Goal: Communication & Community: Answer question/provide support

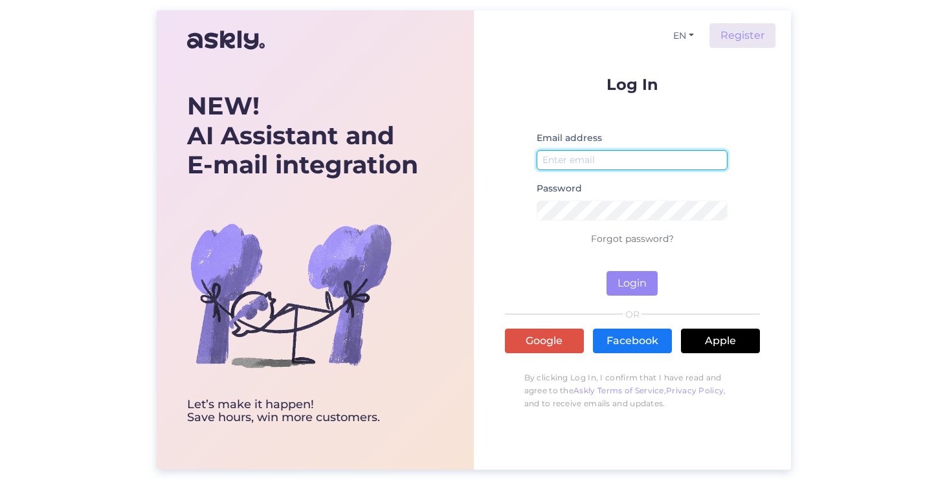
type input "[EMAIL_ADDRESS][DOMAIN_NAME]"
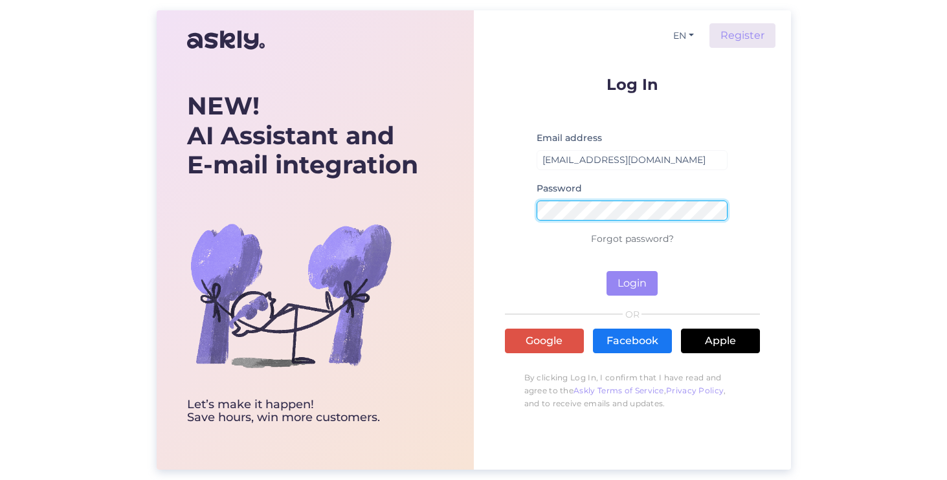
click at [632, 283] on button "Login" at bounding box center [631, 283] width 51 height 25
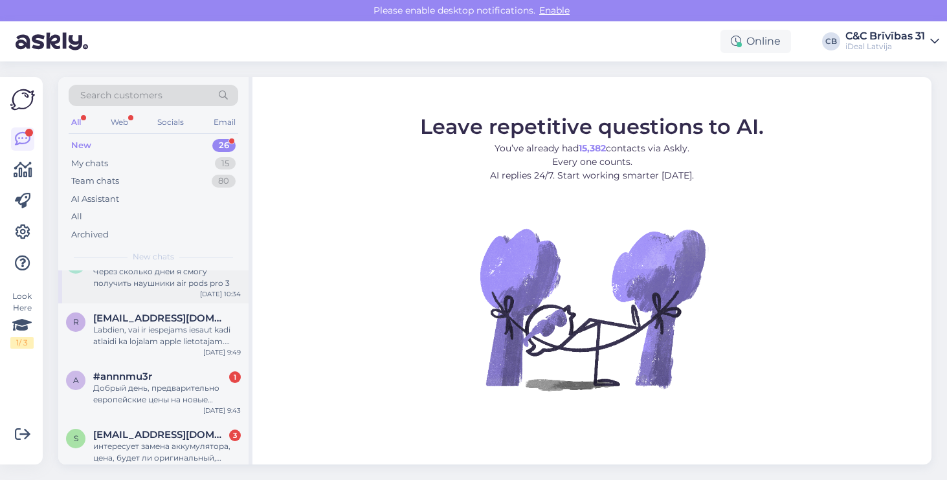
scroll to position [89, 0]
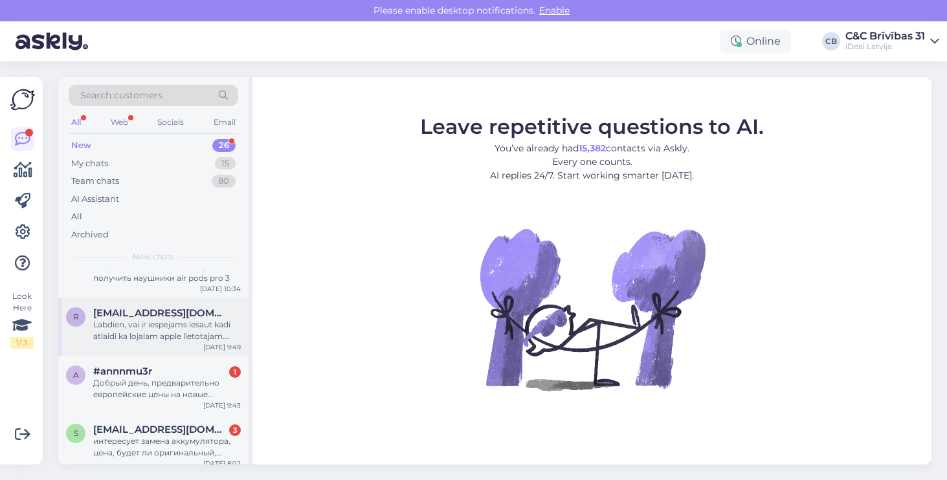
click at [177, 337] on div "Labdien, vai ir iespejams iesaut kadi atlaidi ka lojalam apple lietotajam. Ties…" at bounding box center [167, 330] width 148 height 23
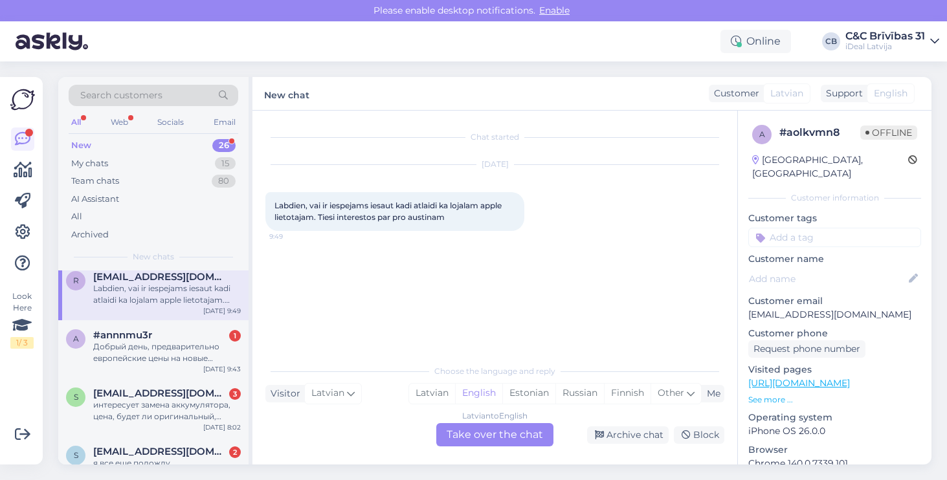
scroll to position [131, 0]
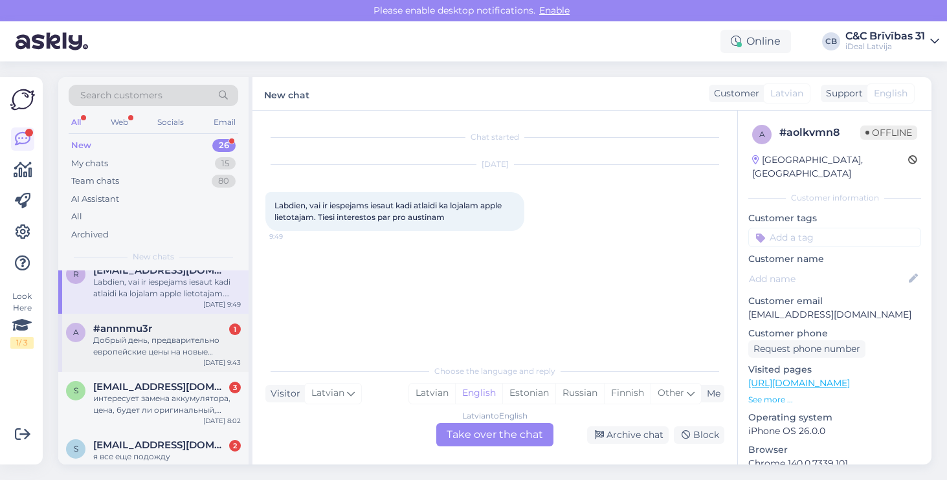
click at [150, 338] on div "Добрый день, предварительно европейские цены на новые айфоны уже известны?" at bounding box center [167, 346] width 148 height 23
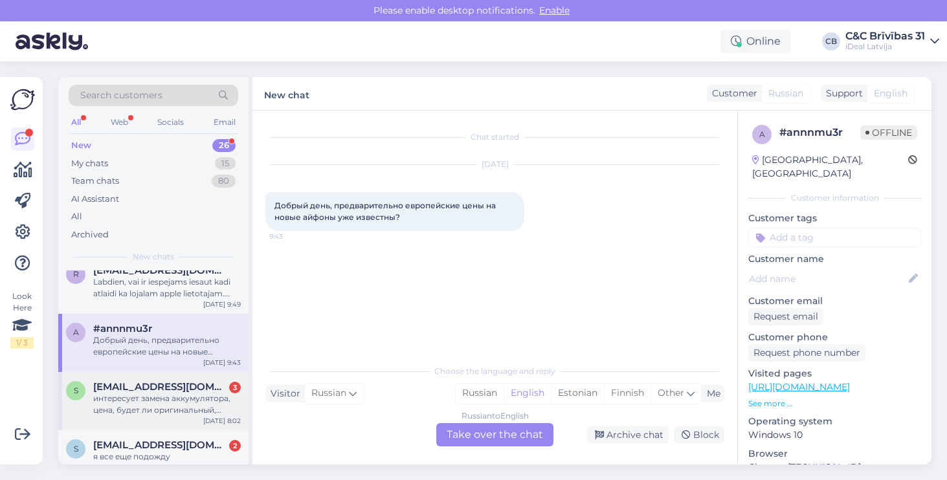
click at [159, 397] on div "интересует замена аккумулятора, цена, будет ли оригинальный, будет ли показыват…" at bounding box center [167, 404] width 148 height 23
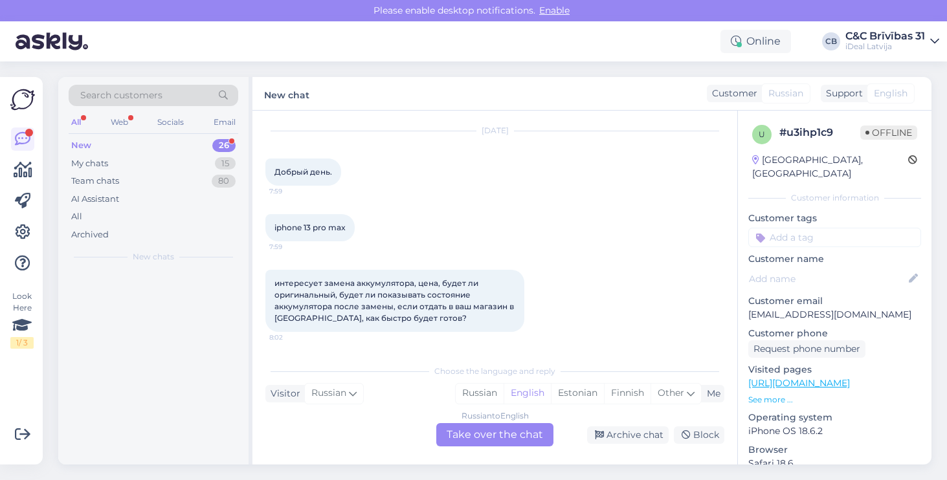
scroll to position [0, 0]
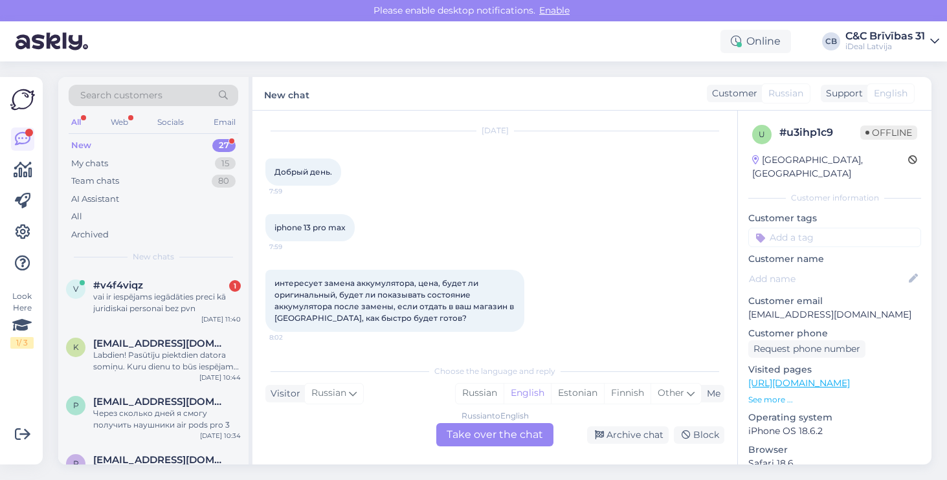
click at [161, 381] on div "k [EMAIL_ADDRESS][DOMAIN_NAME] Labdien! Pasūtīju piektdien datora somiņu. Kuru …" at bounding box center [153, 358] width 190 height 58
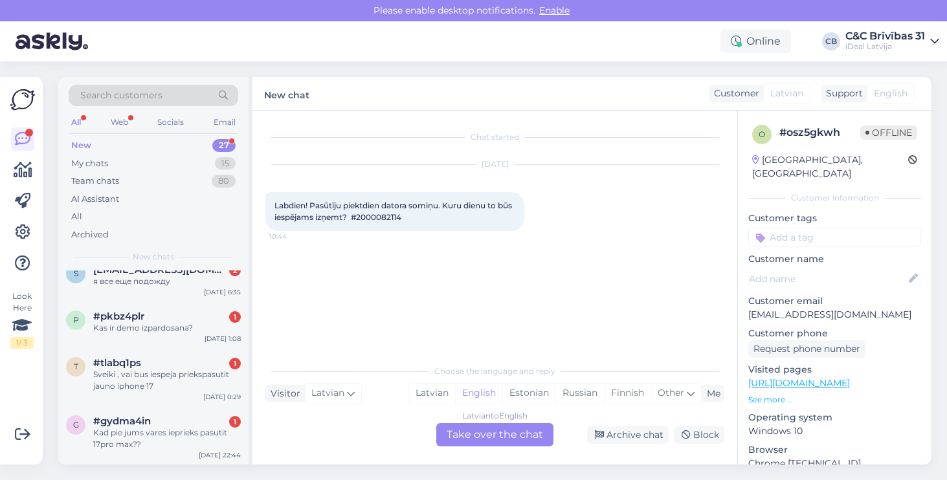
scroll to position [366, 0]
click at [172, 379] on div "Sveiki , vai bus iespeja priekspasutit jauno iphone 17" at bounding box center [167, 379] width 148 height 23
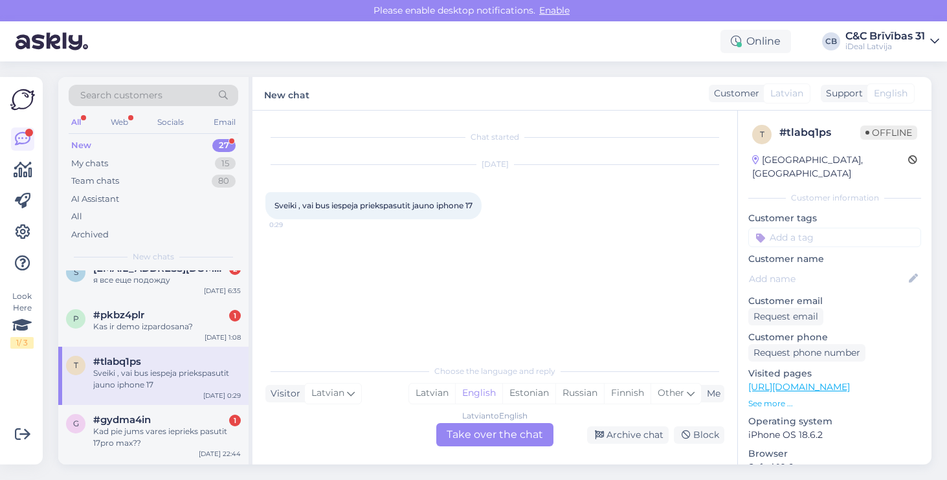
click at [515, 440] on div "Latvian to English Take over the chat" at bounding box center [494, 434] width 117 height 23
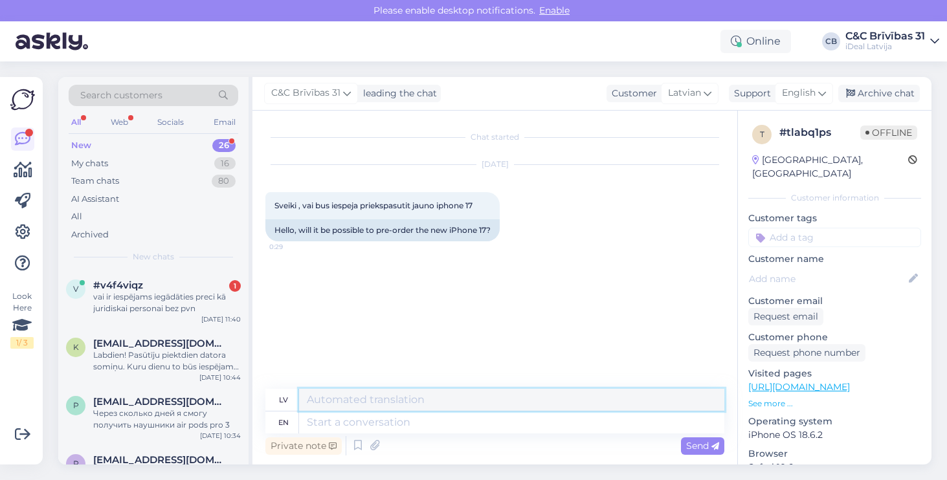
click at [371, 400] on textarea at bounding box center [511, 400] width 425 height 22
click at [470, 399] on textarea "sveicināti, jā lūdzu atsūtiet savu e-pastu" at bounding box center [511, 400] width 425 height 22
click at [621, 405] on textarea "sveicināti, jā lūdzu atsūtiet savu vārdu uzvārdu, e-pastu" at bounding box center [511, 400] width 425 height 22
click at [444, 401] on textarea "sveicināti, jā lūdzu atsūtiet savu vārdu uzvārdu, e-pastu un telefona nummuru" at bounding box center [511, 400] width 425 height 22
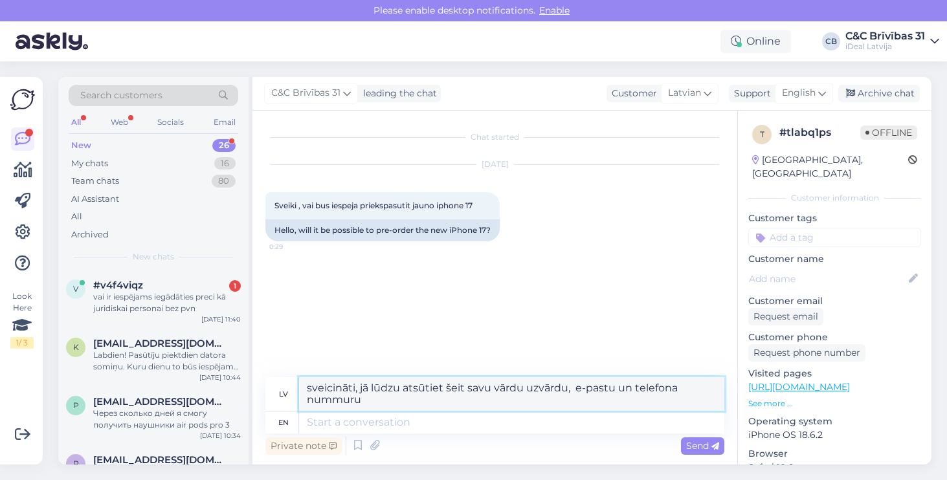
click at [369, 403] on textarea "sveicināti, jā lūdzu atsūtiet šeit savu vārdu uzvārdu, e-pastu un telefona numm…" at bounding box center [511, 394] width 425 height 34
drag, startPoint x: 369, startPoint y: 403, endPoint x: 632, endPoint y: 384, distance: 264.0
click at [632, 384] on textarea "sveicināti, jā lūdzu atsūtiet šeit savu vārdu uzvārdu, e-pastu un telefona numm…" at bounding box center [511, 394] width 425 height 34
click at [368, 401] on textarea "sveicināti, jā lūdzu atsūtiet šeit savu vārdu uzvārdu, e-pastu, telefona nummuru" at bounding box center [511, 394] width 425 height 34
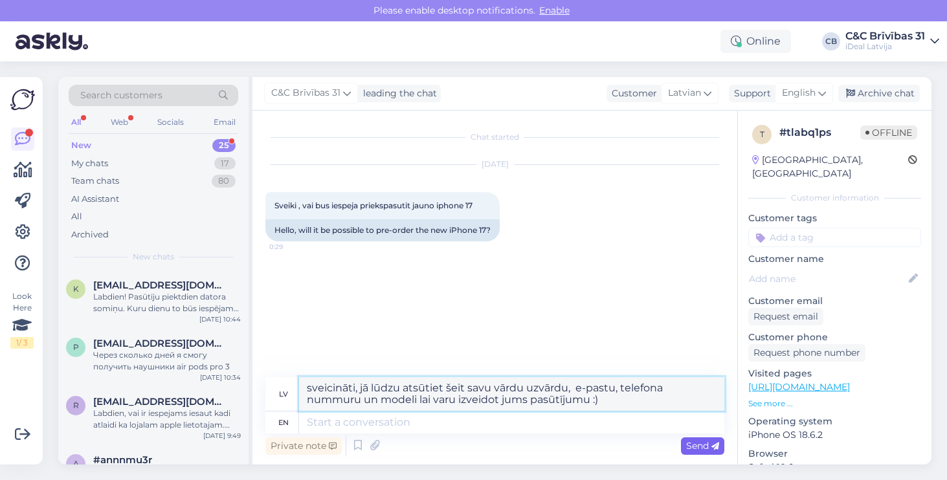
type textarea "sveicināti, jā lūdzu atsūtiet šeit savu vārdu uzvārdu, e-pastu, telefona nummur…"
click at [707, 443] on span "Send" at bounding box center [702, 446] width 33 height 12
click at [812, 96] on span "English" at bounding box center [799, 93] width 34 height 14
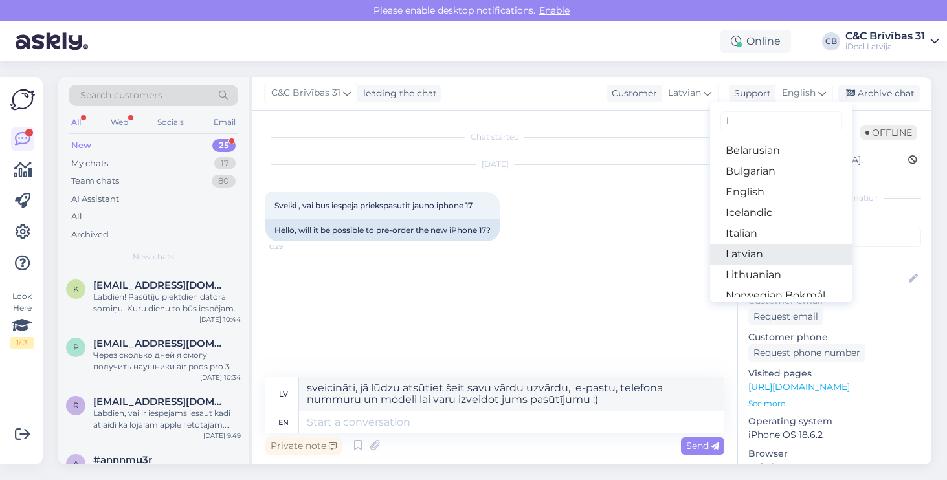
type input "l"
click at [756, 260] on link "Latvian" at bounding box center [781, 254] width 142 height 21
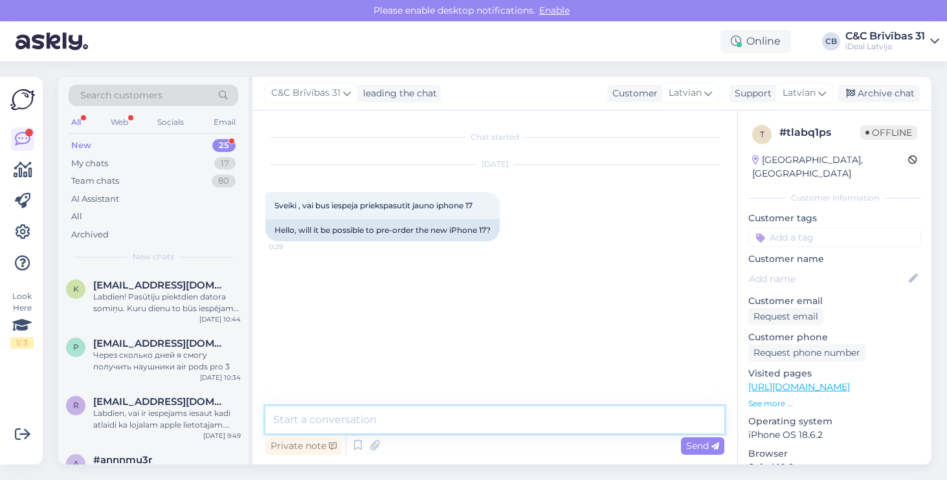
click at [570, 423] on textarea at bounding box center [494, 419] width 459 height 27
type textarea "sveicināti"
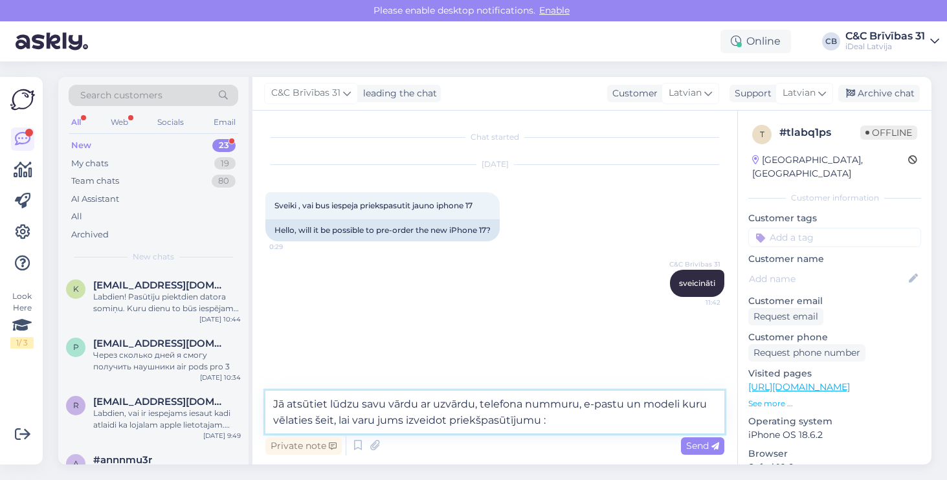
type textarea "Jā atsūtiet lūdzu savu vārdu ar uzvārdu, telefona nummuru, e-pastu un modeli ku…"
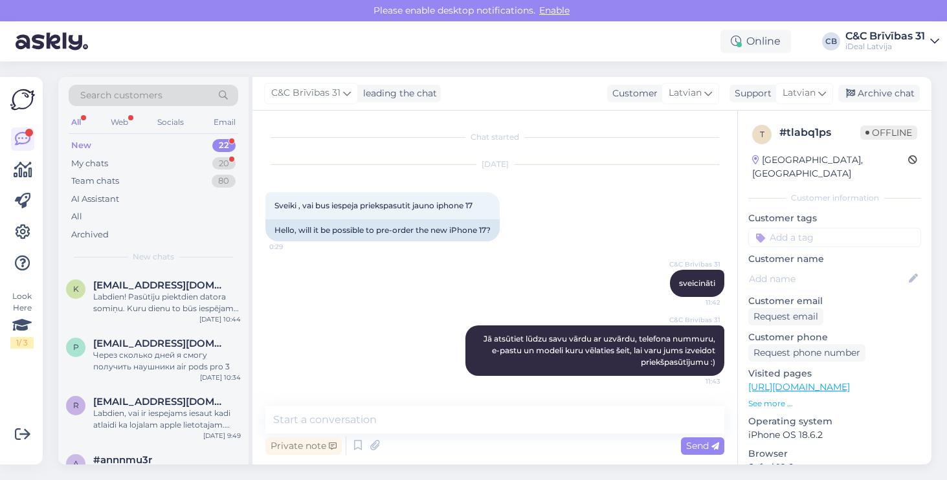
click at [408, 338] on div "C&C Brīvības 31 Jā atsūtiet lūdzu savu vārdu ar uzvārdu, telefona nummuru, e-pa…" at bounding box center [494, 350] width 459 height 79
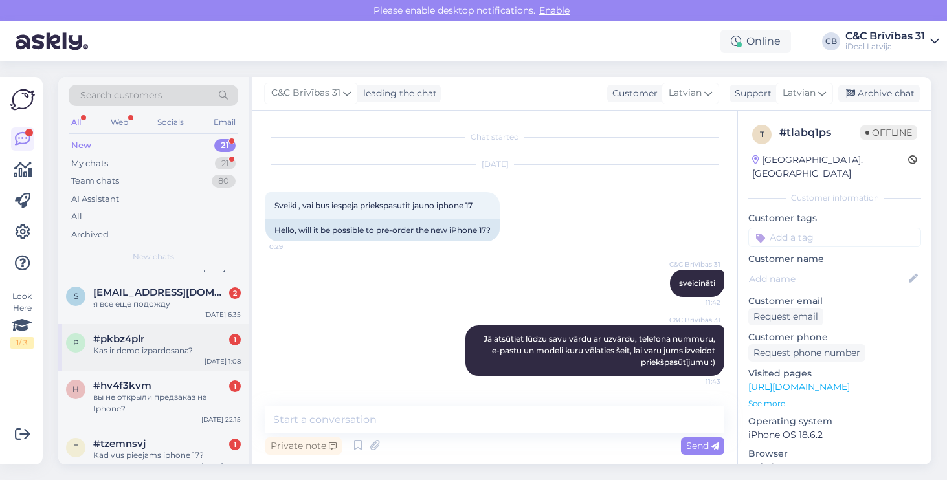
scroll to position [291, 0]
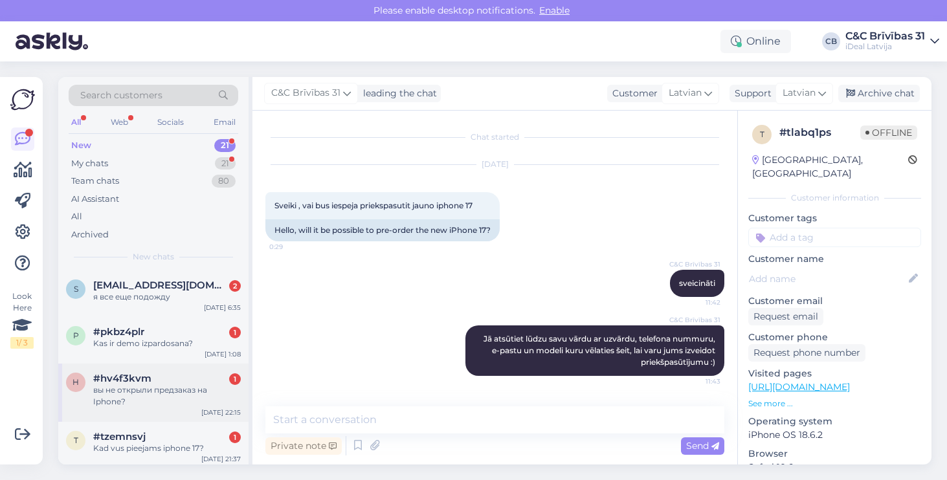
click at [171, 401] on div "вы не открыли предзаказ на Iphone?" at bounding box center [167, 395] width 148 height 23
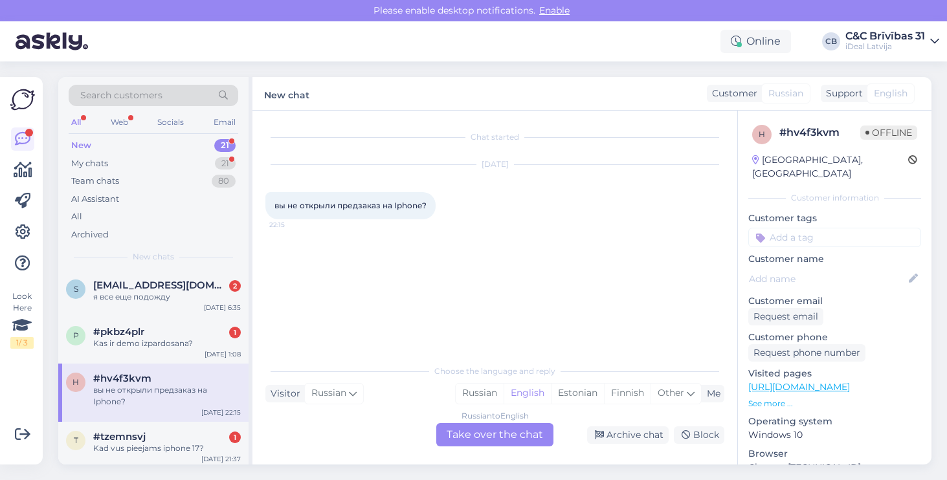
click at [471, 430] on div "Russian to English Take over the chat" at bounding box center [494, 434] width 117 height 23
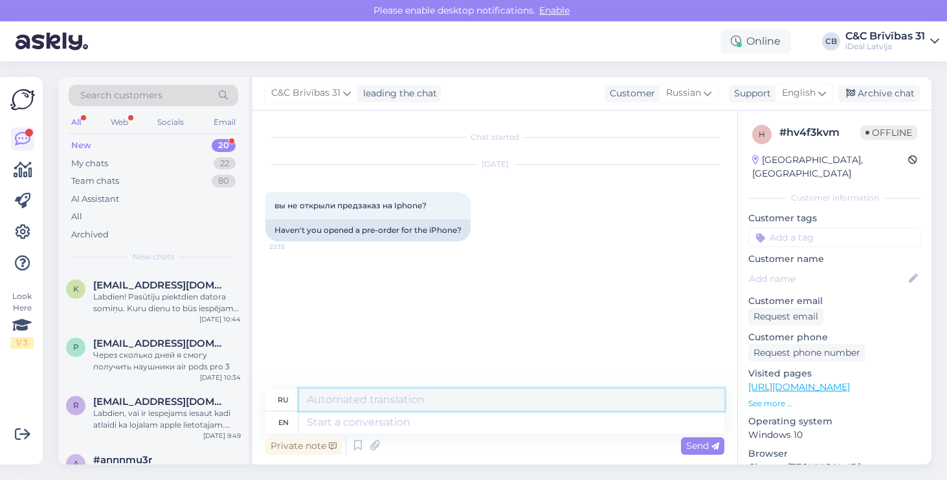
click at [355, 399] on textarea at bounding box center [511, 400] width 425 height 22
click at [804, 96] on span "English" at bounding box center [799, 93] width 34 height 14
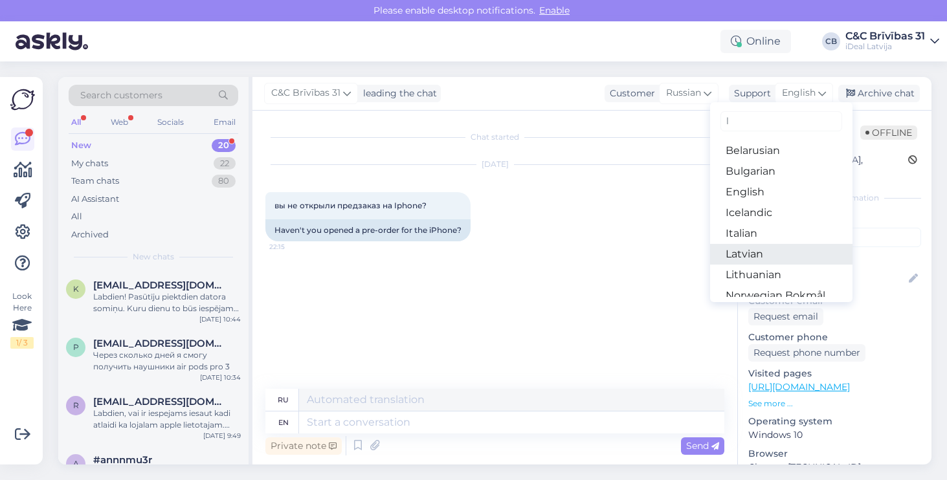
click at [742, 251] on link "Latvian" at bounding box center [781, 254] width 142 height 21
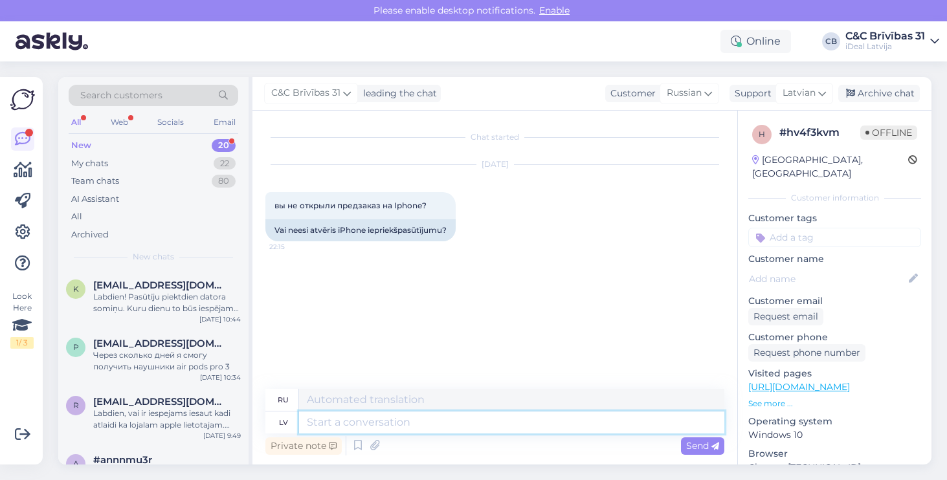
click at [360, 427] on textarea at bounding box center [511, 423] width 425 height 22
type textarea "sveicināti,"
type textarea "Привет,"
type textarea "sveicināti, atsūtiet l"
type textarea "привет, отправь"
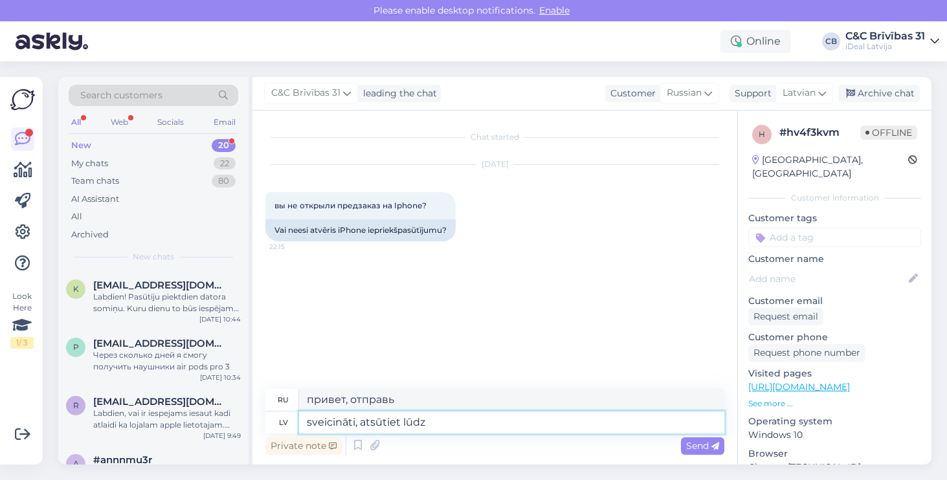
type textarea "sveicināti, atsūtiet lūdzu"
type textarea "Здравствуйте, пожалуйста отправьте"
type textarea "sveicināti, atsūtiet lūdzu"
click at [162, 162] on div "My chats 22" at bounding box center [154, 164] width 170 height 18
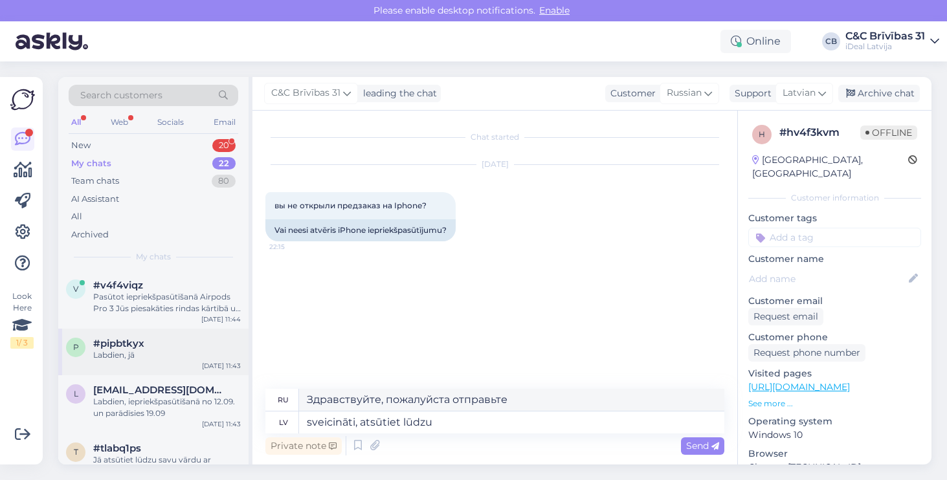
click at [163, 345] on div "#pipbtkyx" at bounding box center [167, 344] width 148 height 12
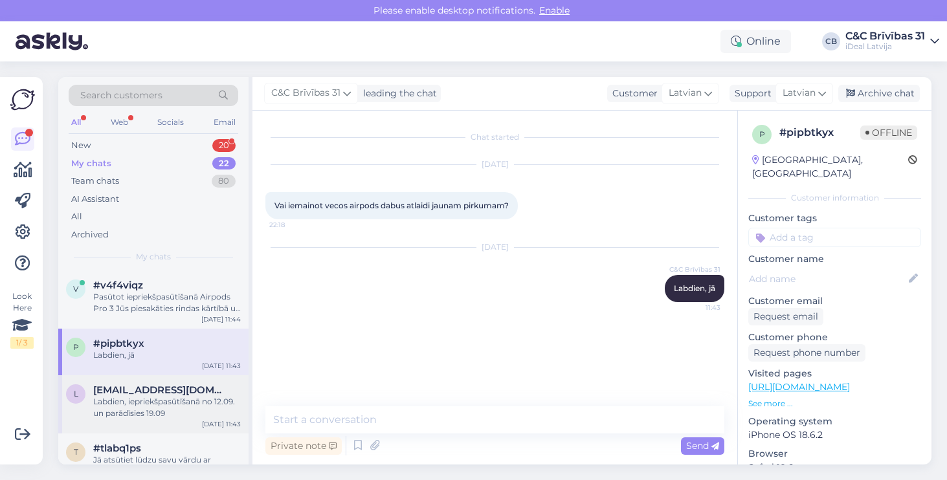
click at [157, 390] on span "[EMAIL_ADDRESS][DOMAIN_NAME]" at bounding box center [160, 390] width 135 height 12
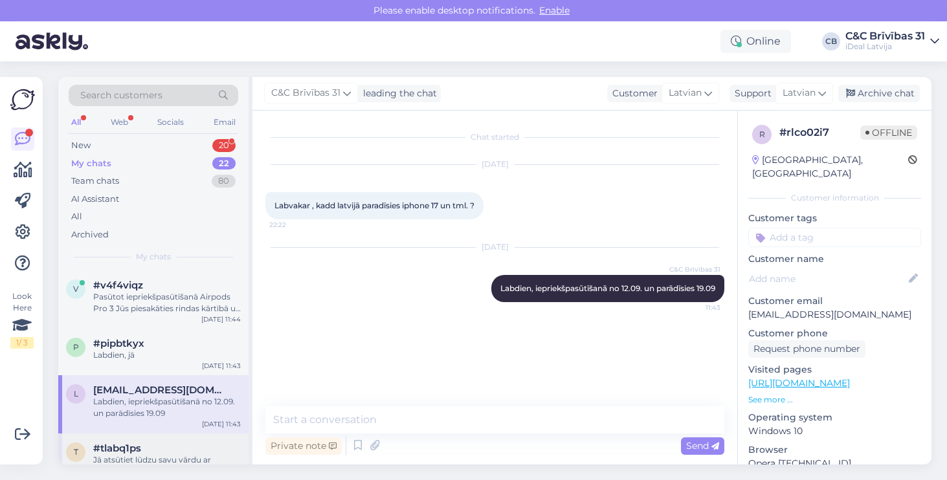
click at [151, 440] on div "t #tlabq1ps Jā atsūtiet lūdzu savu vārdu ar uzvārdu, telefona nummuru, e-pastu …" at bounding box center [153, 463] width 190 height 58
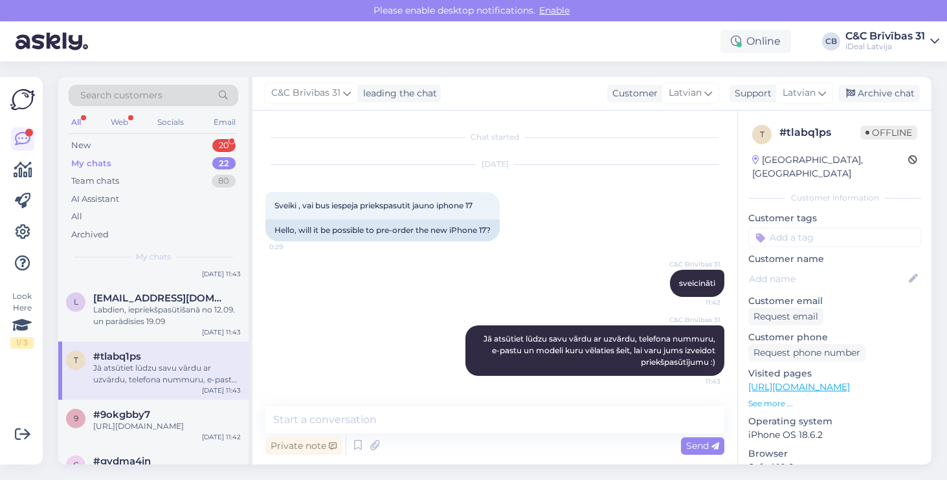
scroll to position [128, 0]
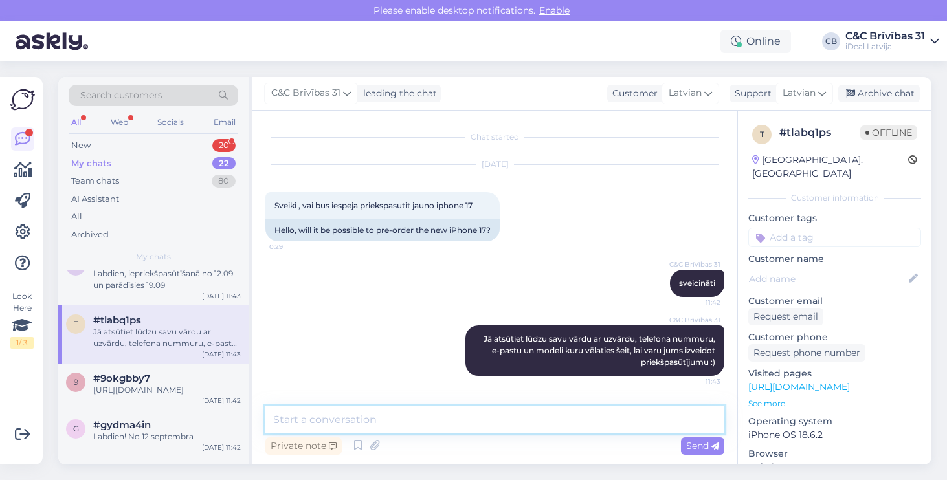
click at [497, 422] on textarea at bounding box center [494, 419] width 459 height 27
click at [443, 426] on textarea at bounding box center [494, 419] width 459 height 27
type textarea "priekšpasūtījumu izveidosim 12.09"
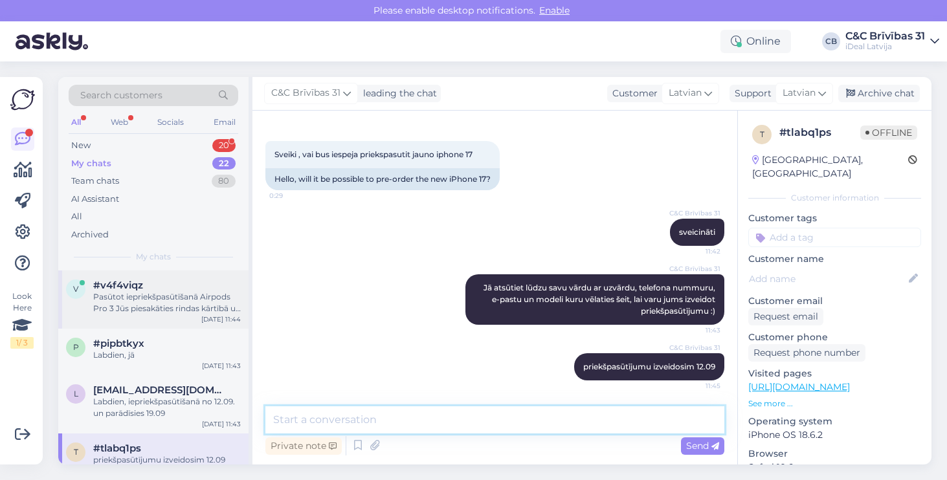
scroll to position [0, 0]
click at [156, 408] on div "Labdien, iepriekšpasūtīšanā no 12.09. un parādīsies 19.09" at bounding box center [167, 407] width 148 height 23
